Goal: Register for event/course: Register for event/course

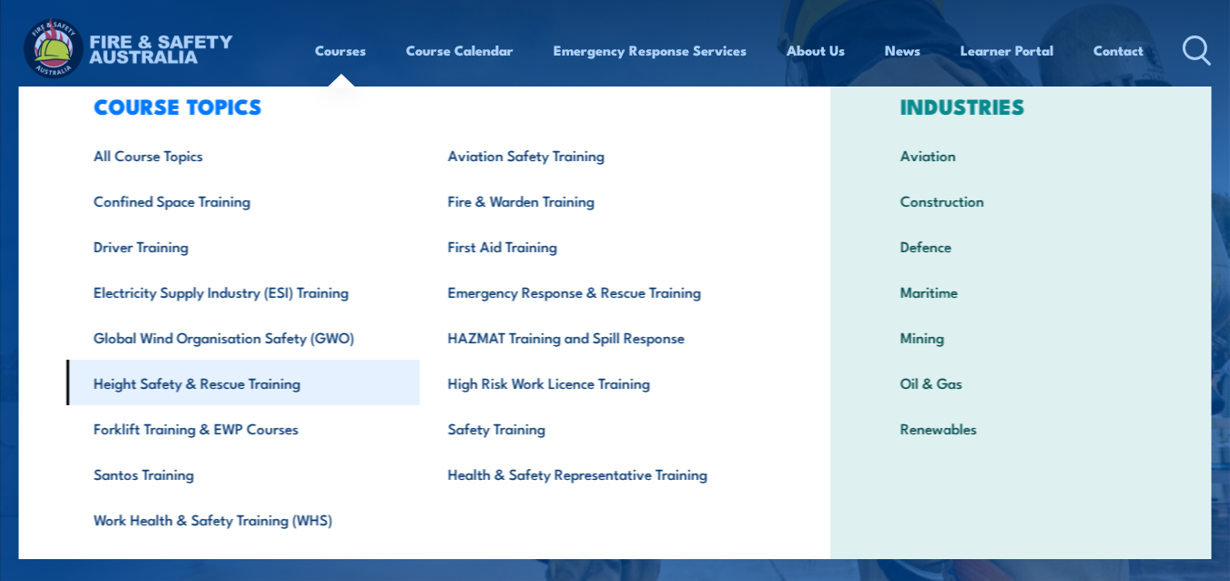
scroll to position [12, 0]
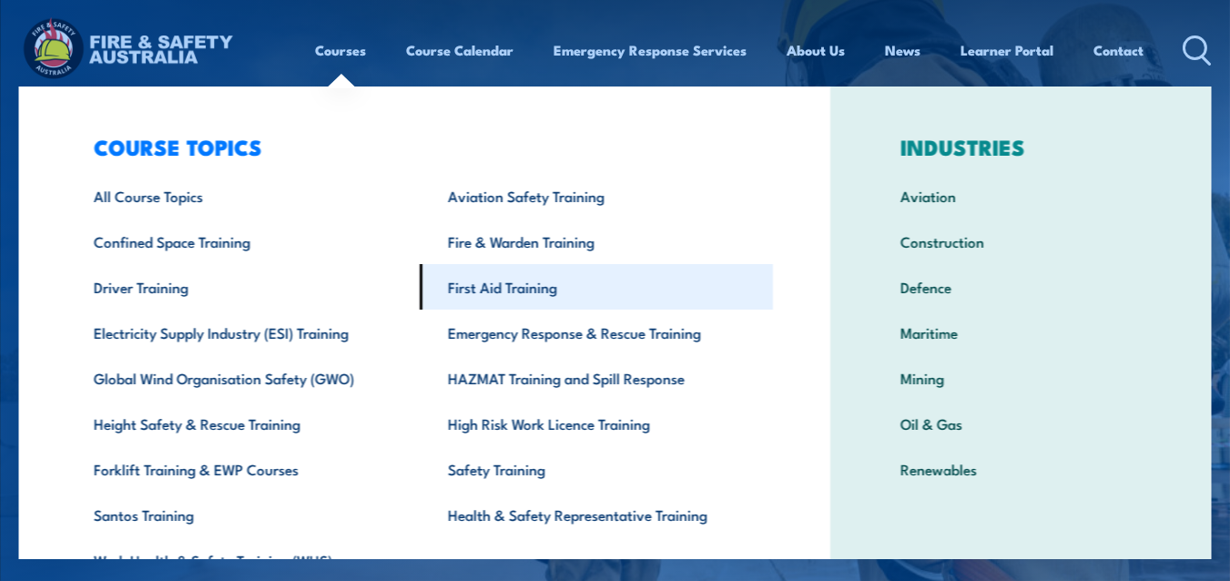
click at [517, 290] on link "First Aid Training" at bounding box center [596, 287] width 353 height 46
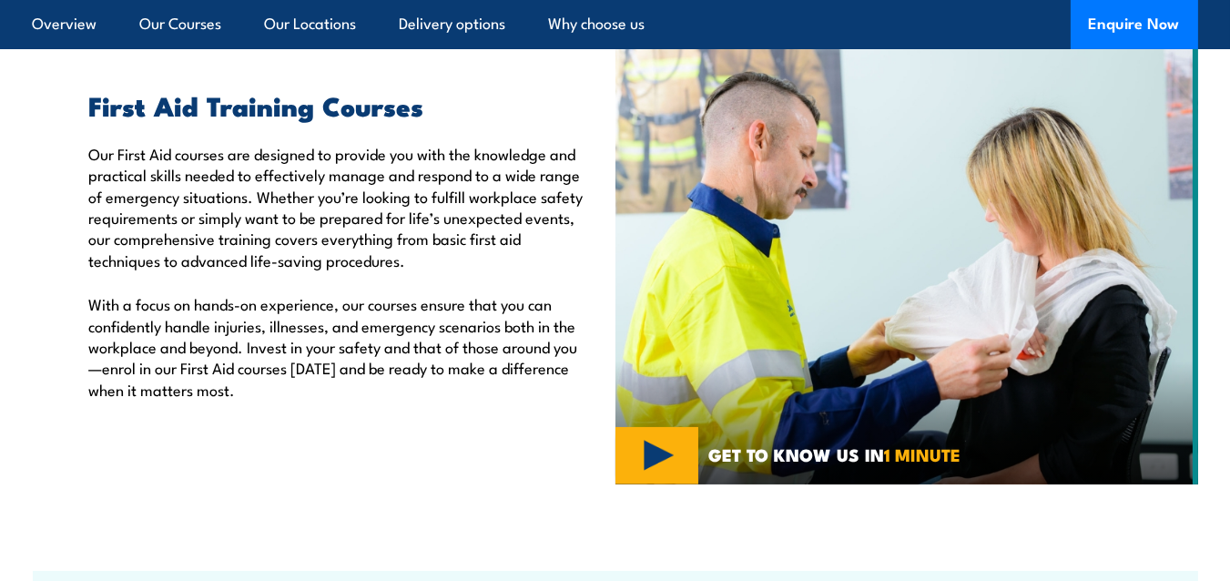
scroll to position [273, 0]
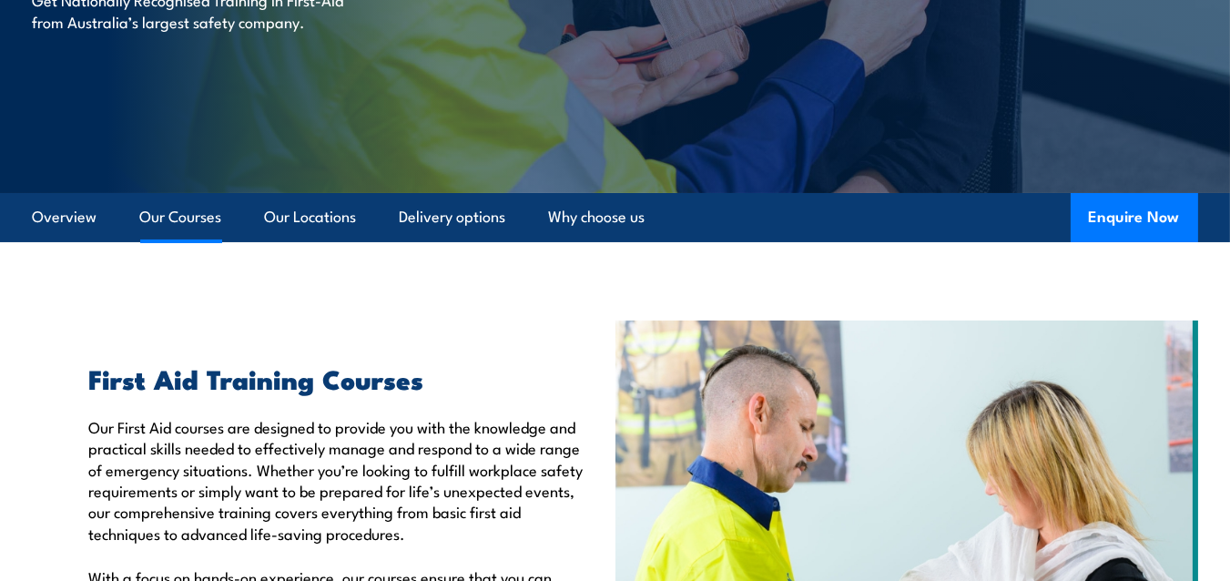
click at [180, 227] on link "Our Courses" at bounding box center [181, 217] width 82 height 48
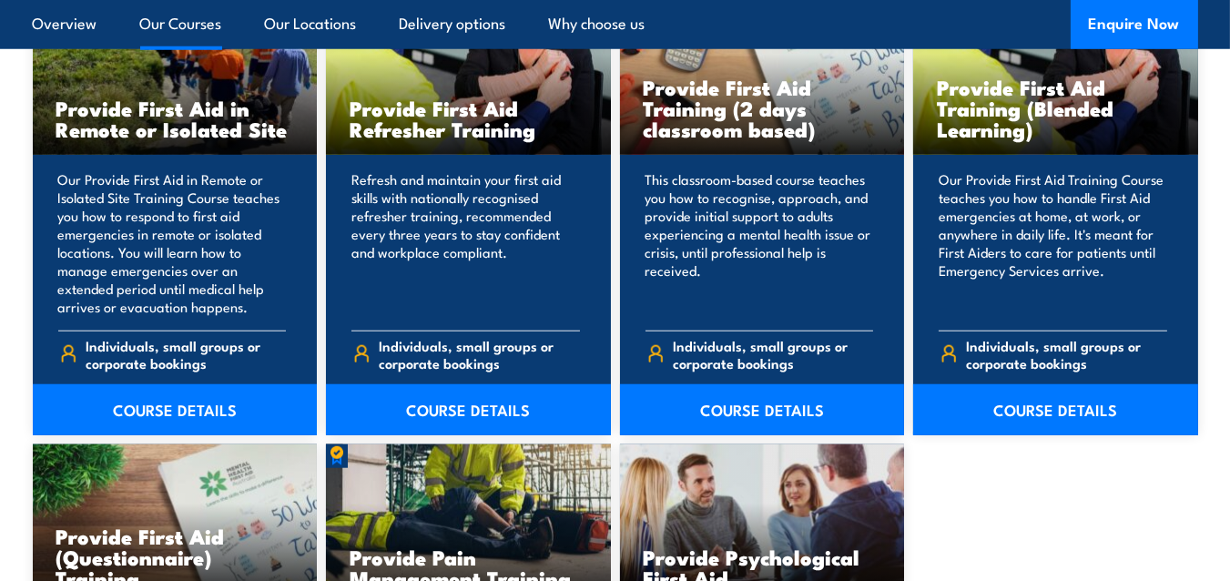
scroll to position [2690, 0]
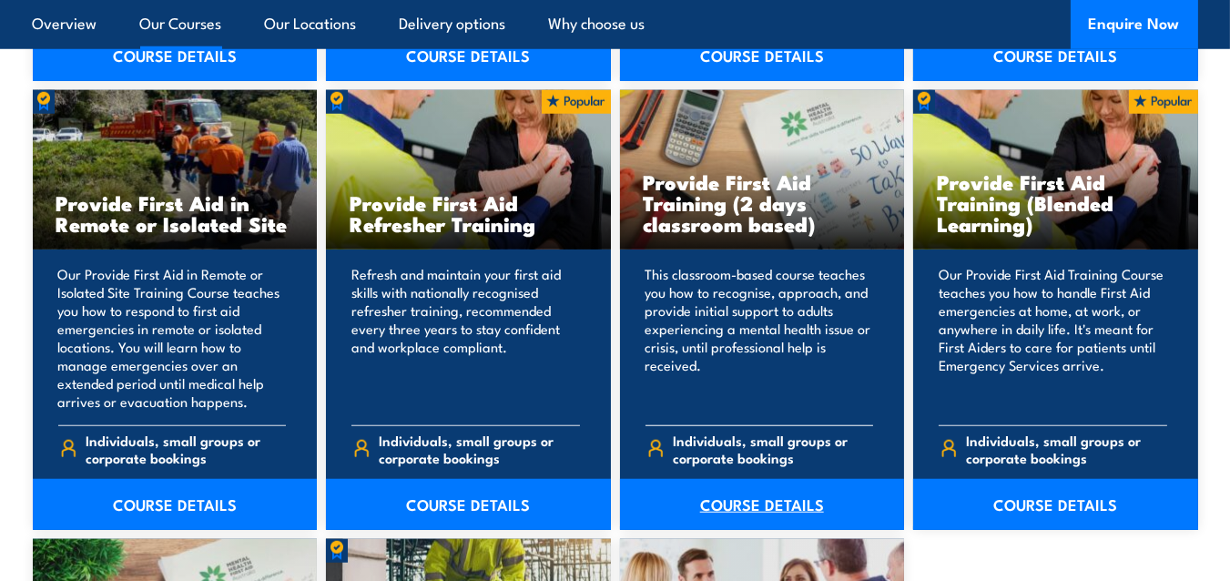
click at [764, 502] on link "COURSE DETAILS" at bounding box center [762, 504] width 285 height 51
